Goal: Information Seeking & Learning: Learn about a topic

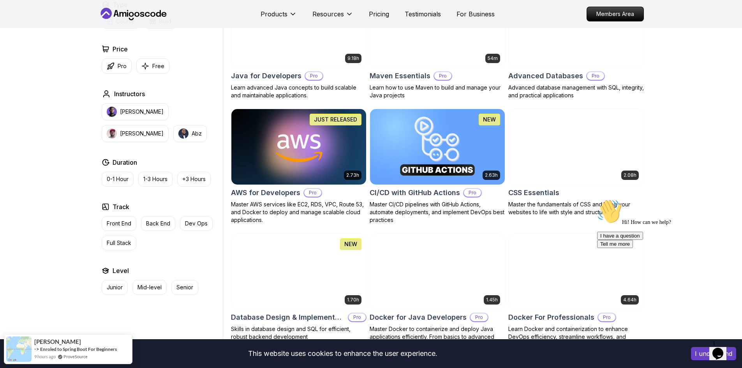
scroll to position [506, 0]
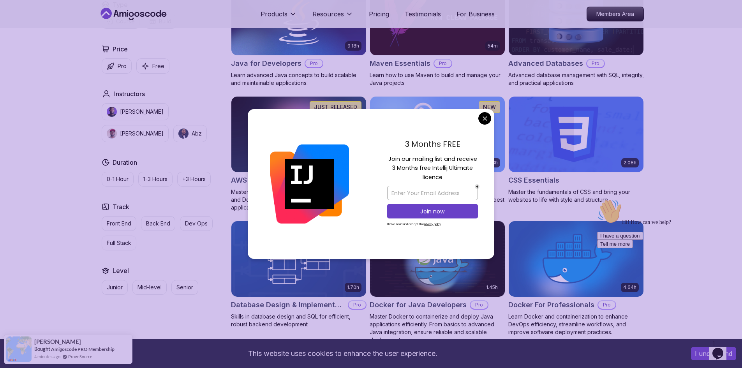
click at [423, 173] on p "Join our mailing list and receive 3 Months free Intellij Ultimate licence" at bounding box center [432, 168] width 91 height 27
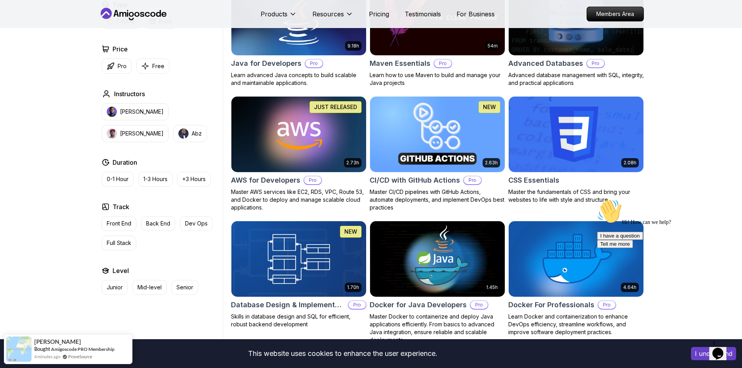
click at [414, 183] on h2 "CI/CD with GitHub Actions" at bounding box center [415, 180] width 90 height 11
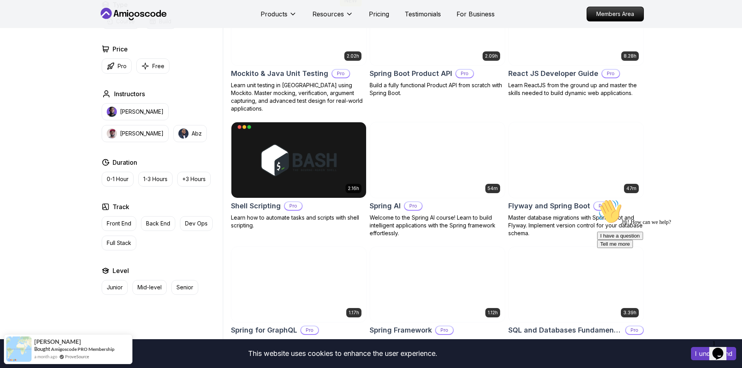
scroll to position [1675, 0]
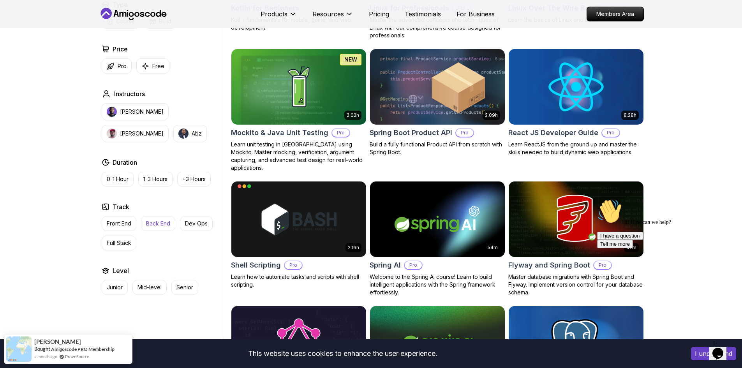
click at [163, 219] on button "Back End" at bounding box center [158, 223] width 34 height 15
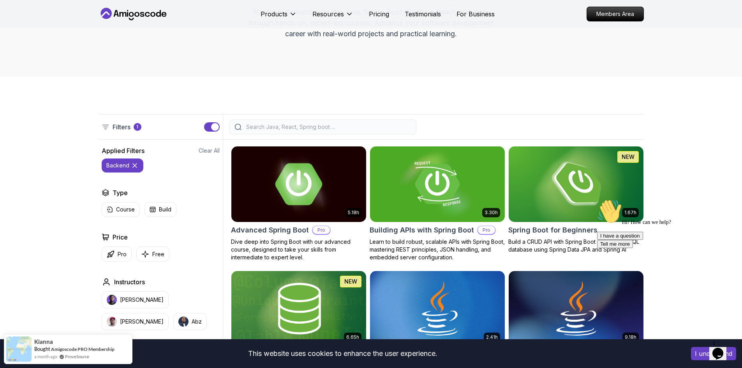
scroll to position [112, 0]
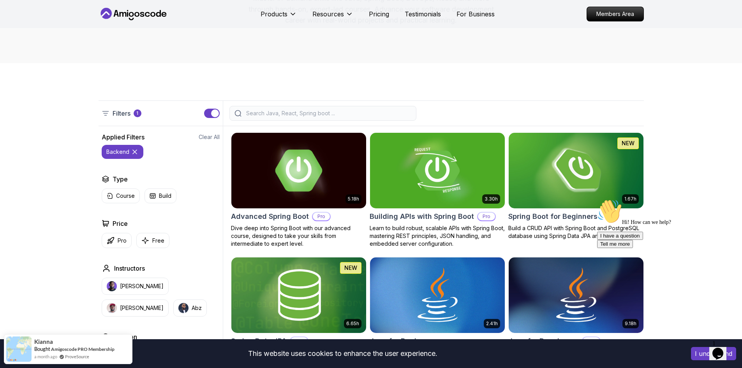
click at [276, 214] on h2 "Advanced Spring Boot" at bounding box center [270, 216] width 78 height 11
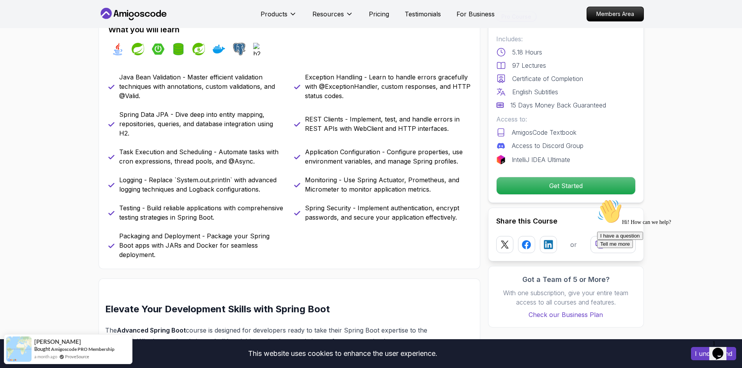
scroll to position [312, 0]
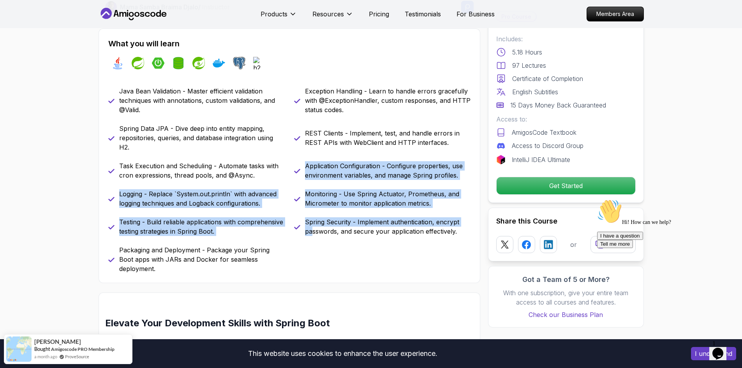
drag, startPoint x: 313, startPoint y: 253, endPoint x: 288, endPoint y: 176, distance: 81.4
click at [287, 176] on div "Java Bean Validation - Master efficient validation techniques with annotations,…" at bounding box center [289, 179] width 362 height 187
